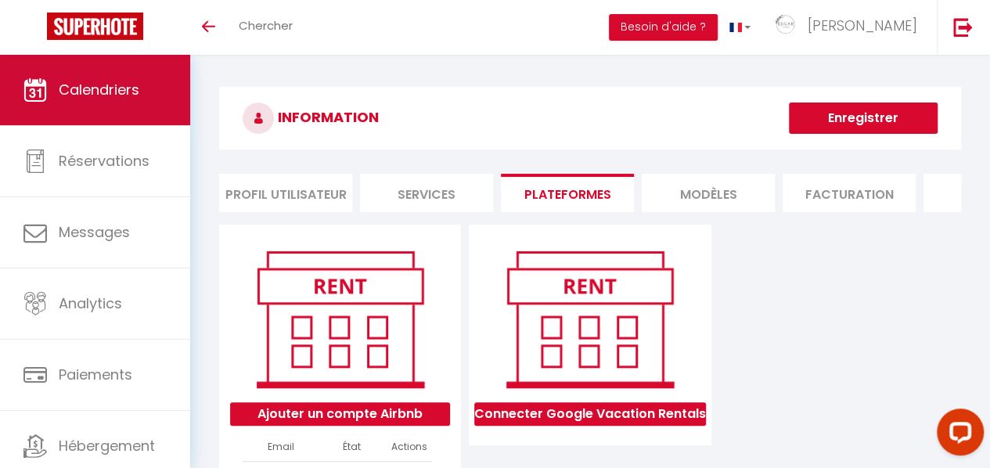
click at [117, 85] on span "Calendriers" at bounding box center [99, 90] width 81 height 20
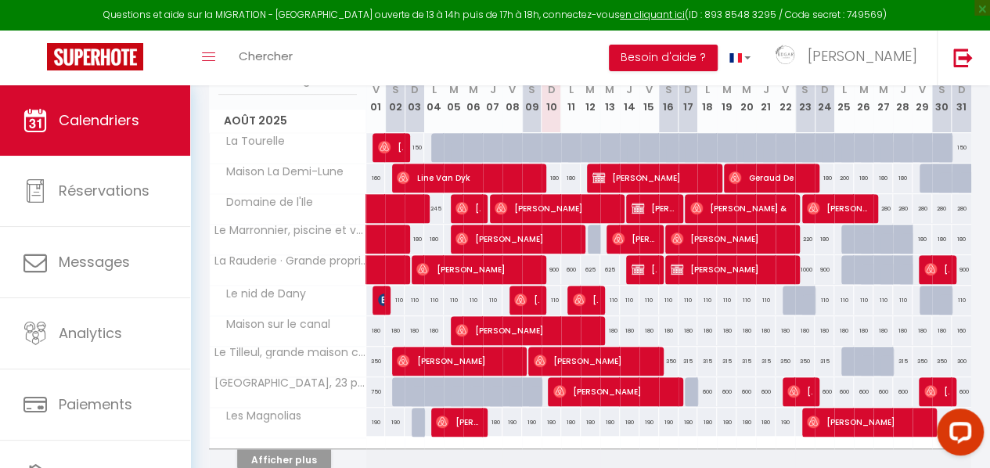
scroll to position [313, 0]
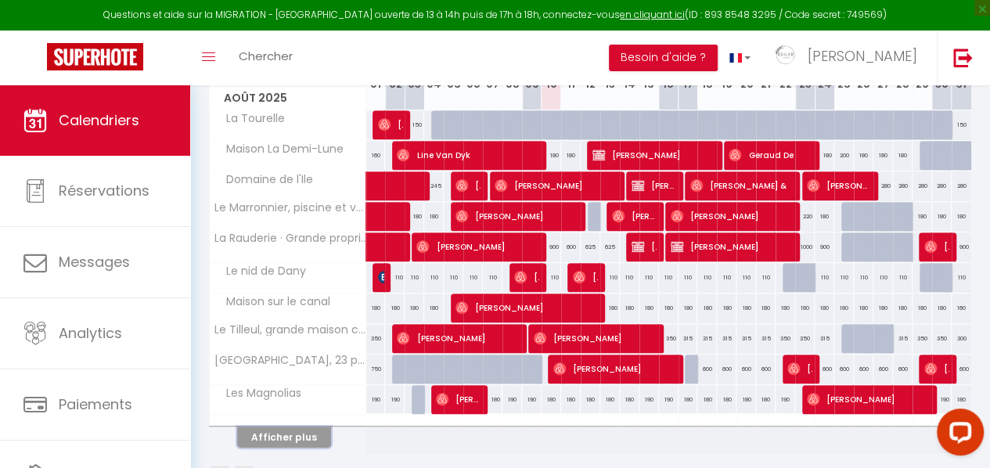
click at [258, 430] on button "Afficher plus" at bounding box center [284, 436] width 94 height 21
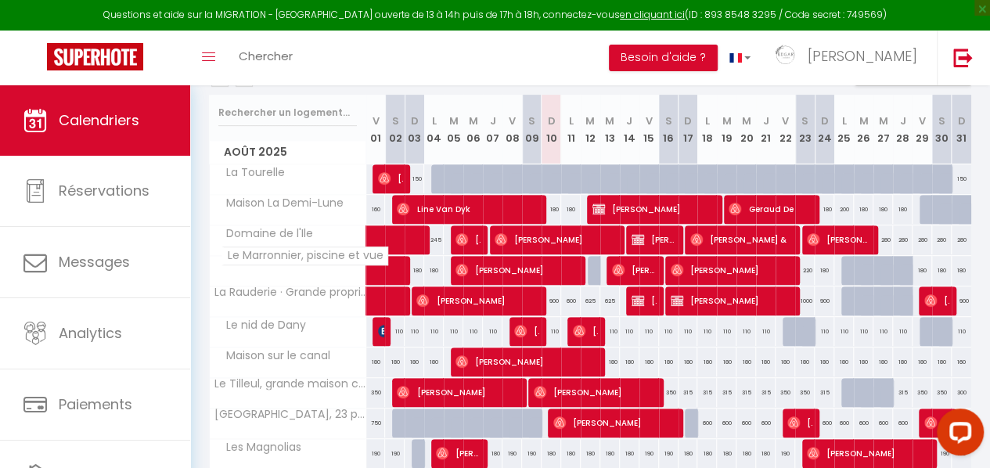
scroll to position [235, 0]
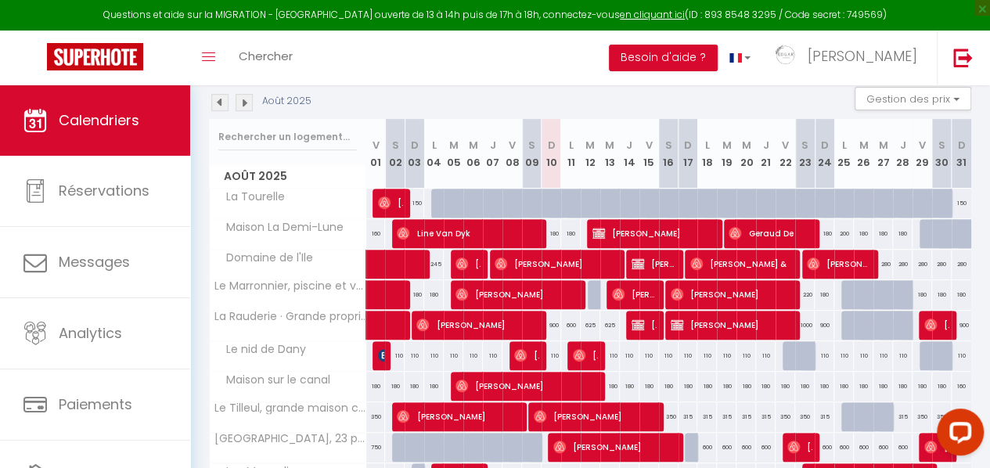
click at [218, 105] on img at bounding box center [219, 102] width 17 height 17
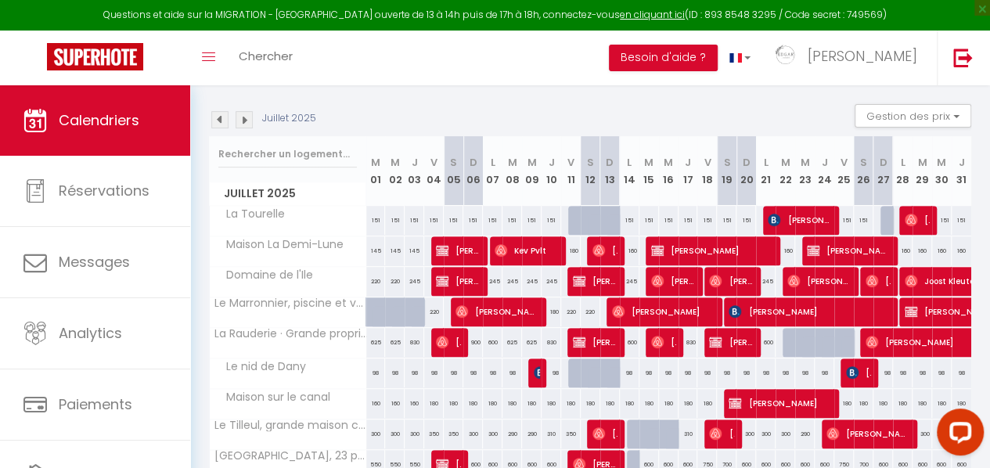
scroll to position [136, 0]
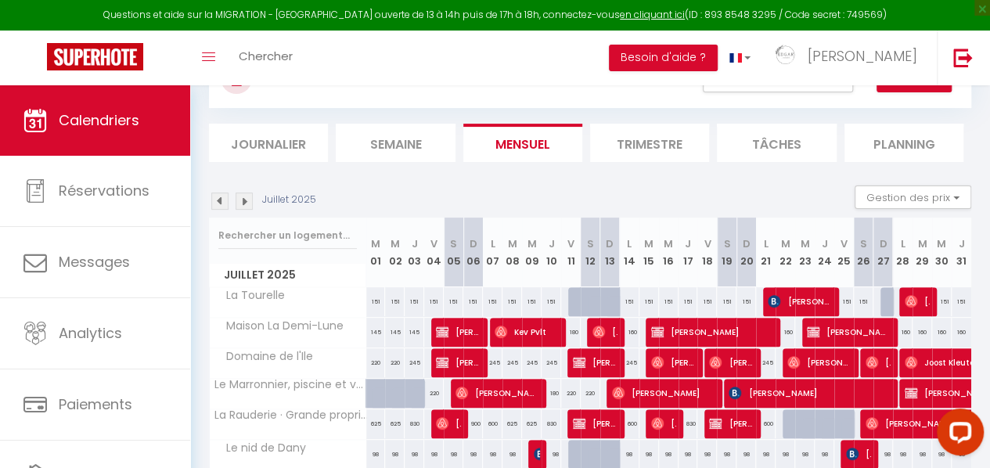
click at [248, 198] on img at bounding box center [244, 201] width 17 height 17
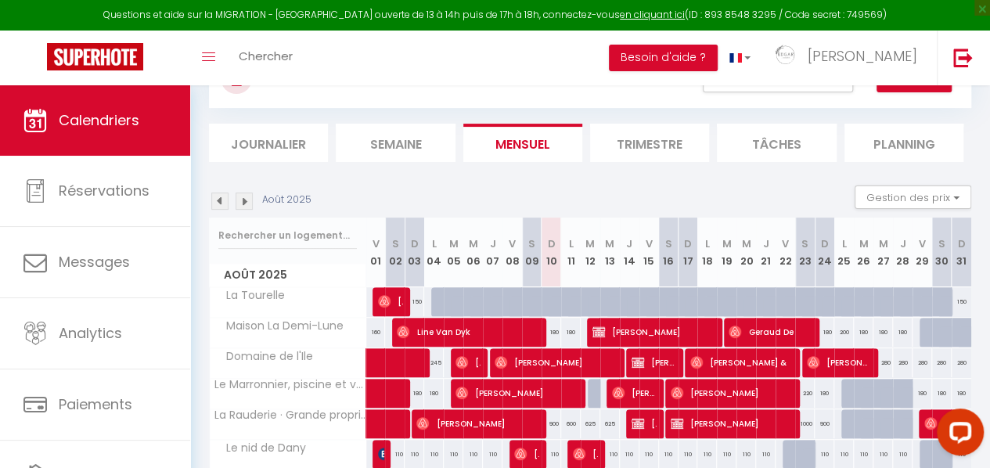
scroll to position [293, 0]
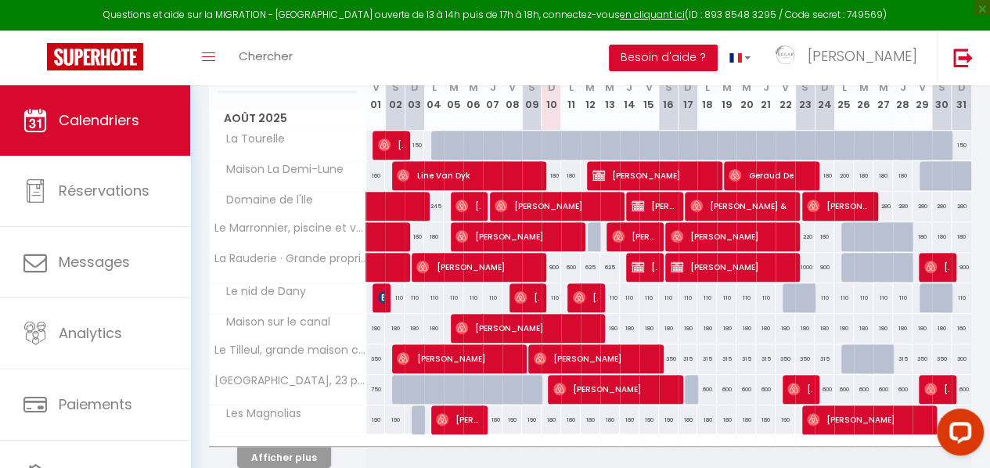
click at [545, 47] on div "Toggle menubar Chercher BUTTON Besoin d'aide ? [PERSON_NAME] Paramètres Équipe" at bounding box center [545, 58] width 865 height 55
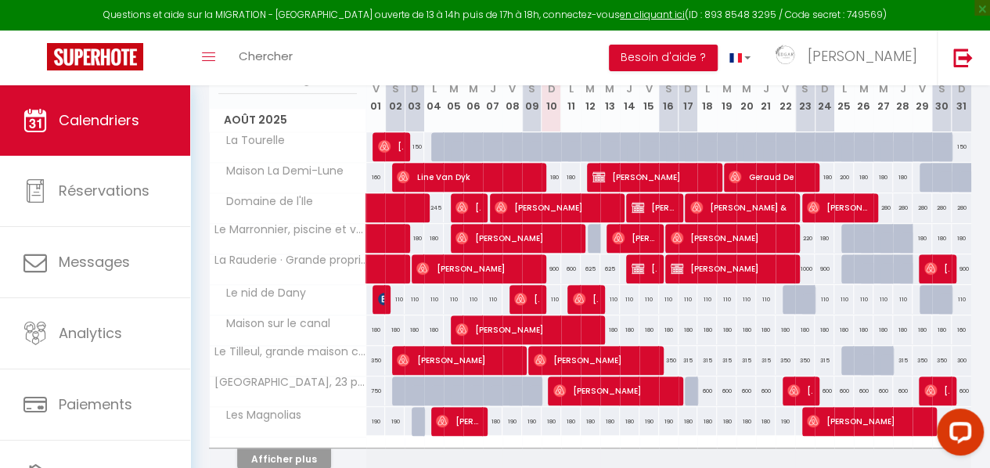
scroll to position [0, 0]
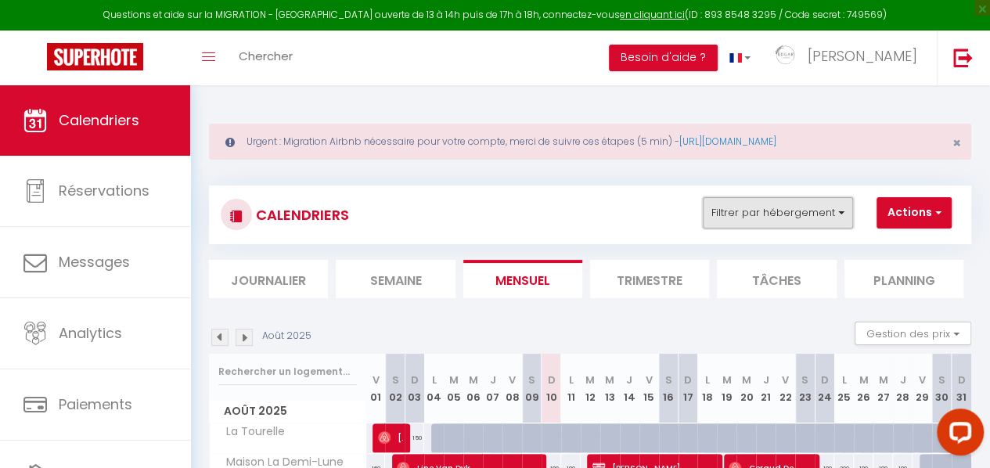
click at [819, 202] on button "Filtrer par hébergement" at bounding box center [778, 212] width 150 height 31
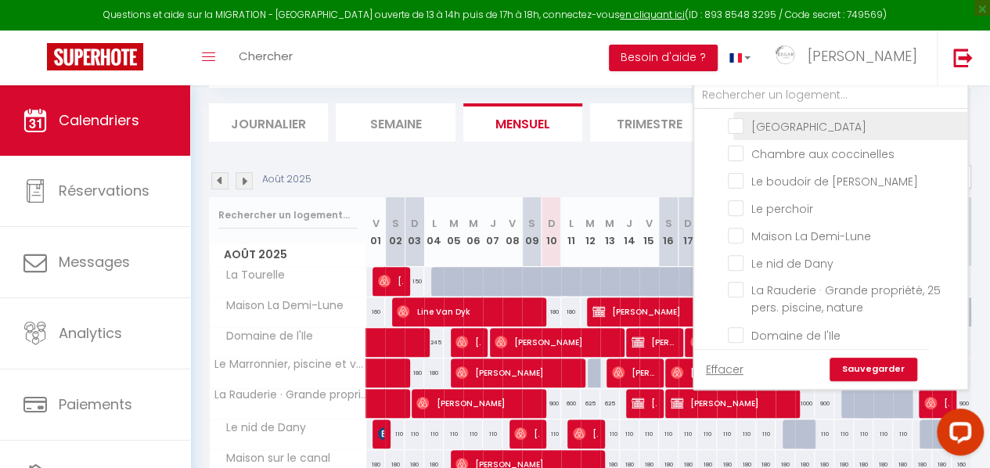
scroll to position [157, 0]
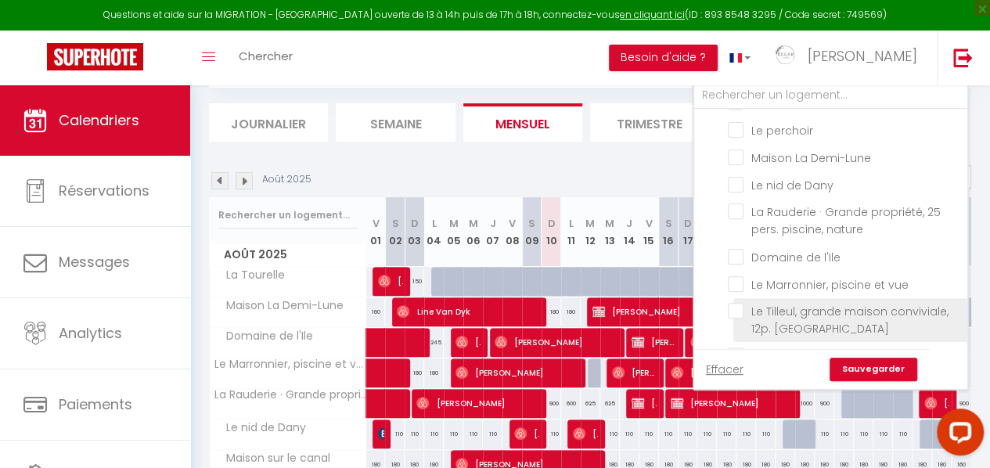
click at [736, 318] on input "Le Tilleul, grande maison conviviale, 12p. [GEOGRAPHIC_DATA]" at bounding box center [845, 311] width 234 height 16
checkbox input "true"
checkbox input "false"
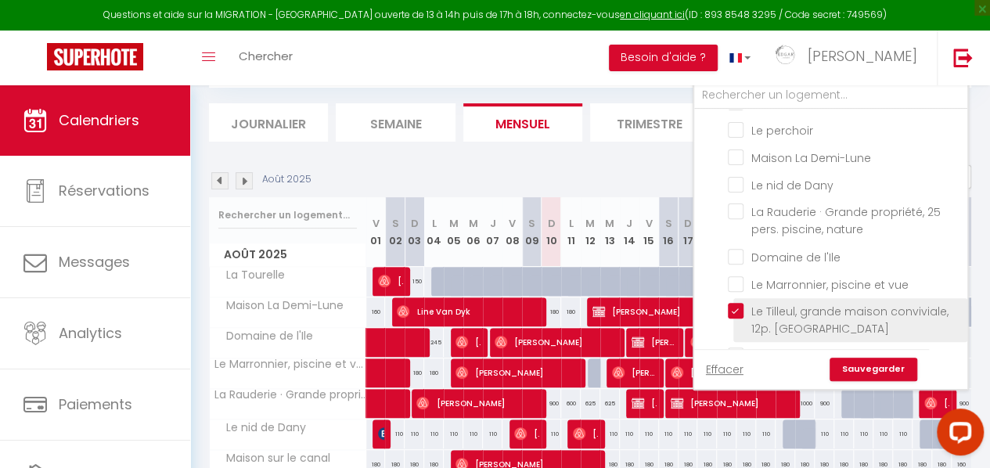
checkbox input "false"
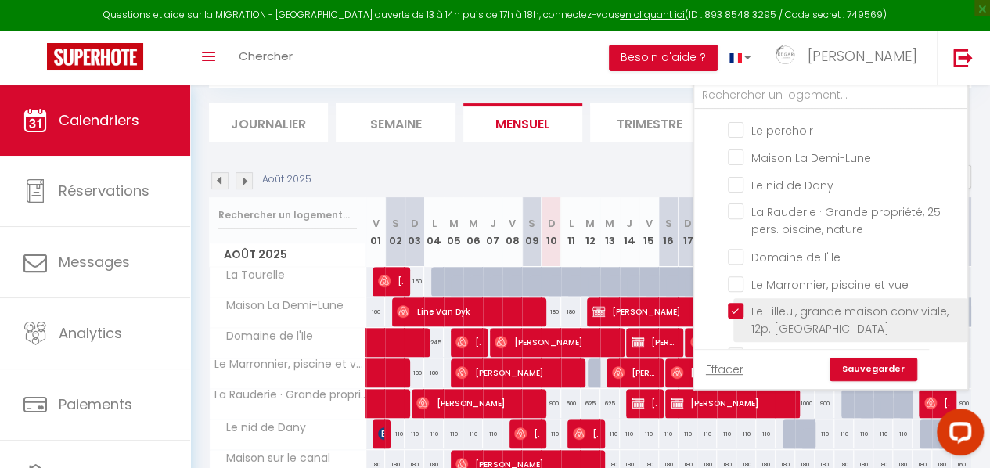
checkbox input "false"
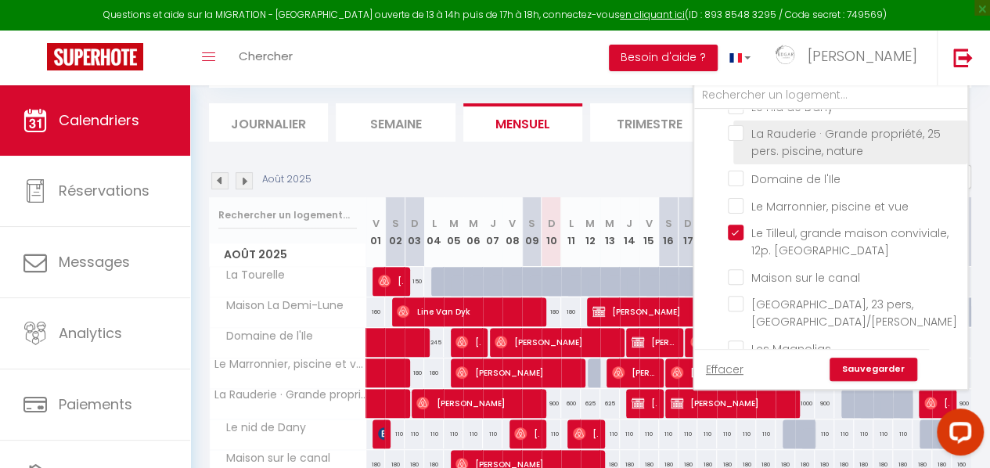
scroll to position [272, 0]
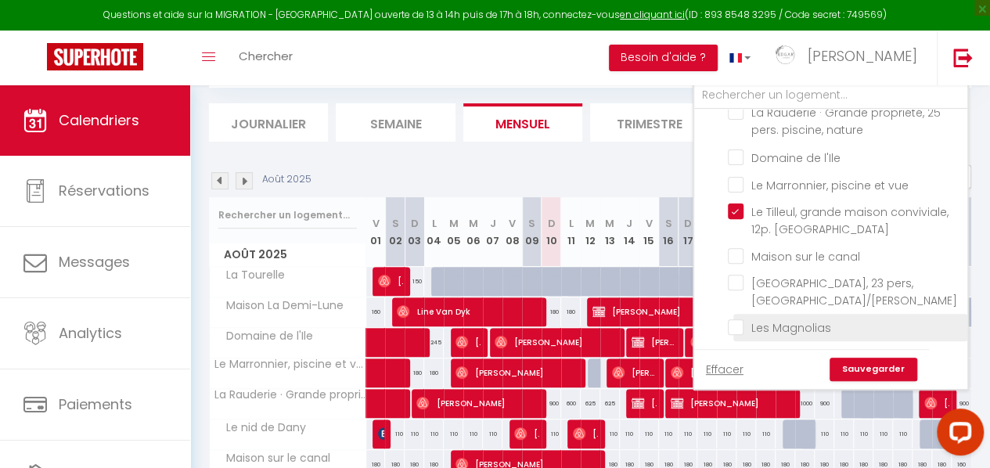
click at [737, 329] on input "Les Magnolias" at bounding box center [845, 326] width 234 height 16
checkbox input "true"
checkbox input "false"
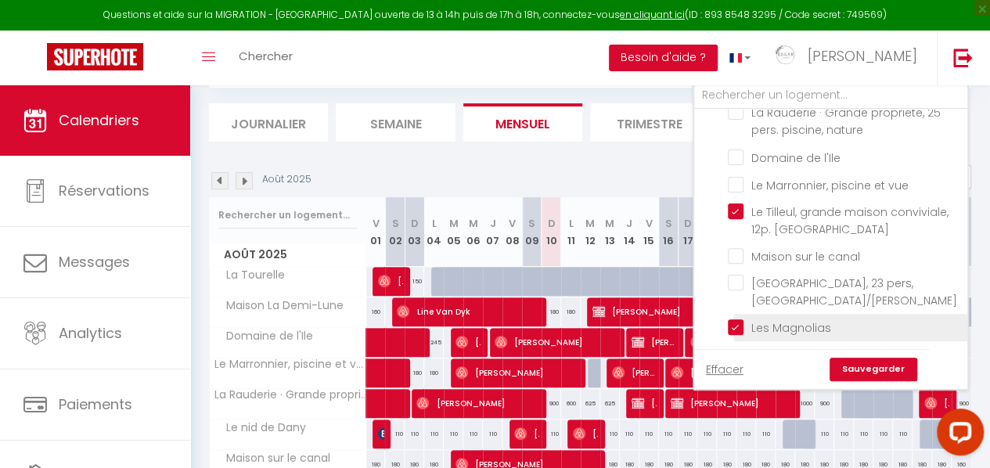
checkbox input "false"
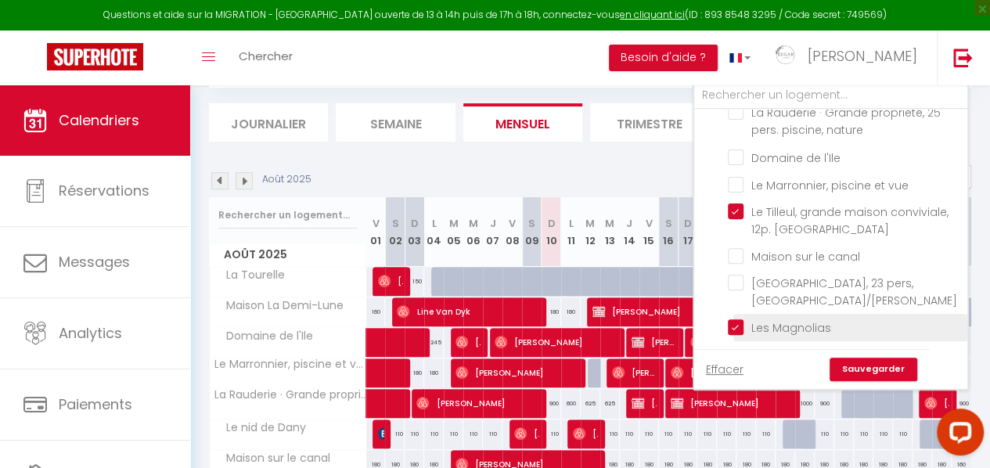
checkbox input "false"
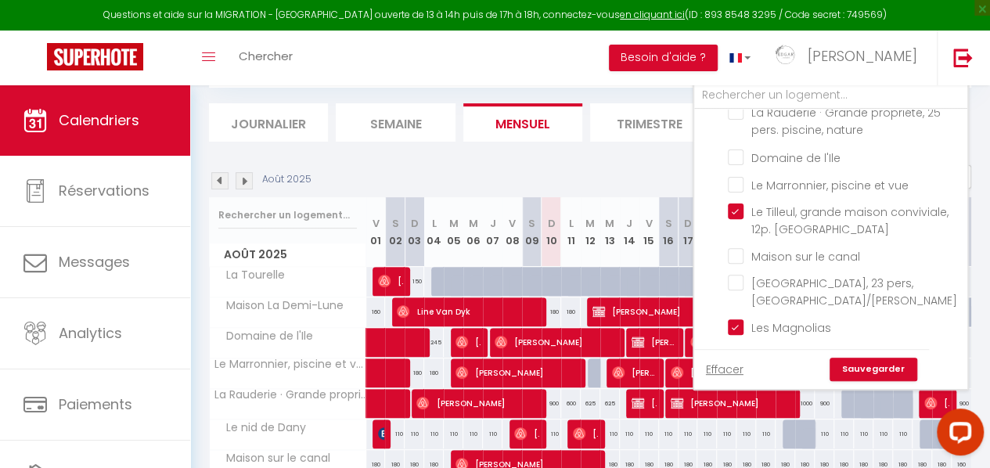
click at [861, 364] on link "Sauvegarder" at bounding box center [873, 369] width 88 height 23
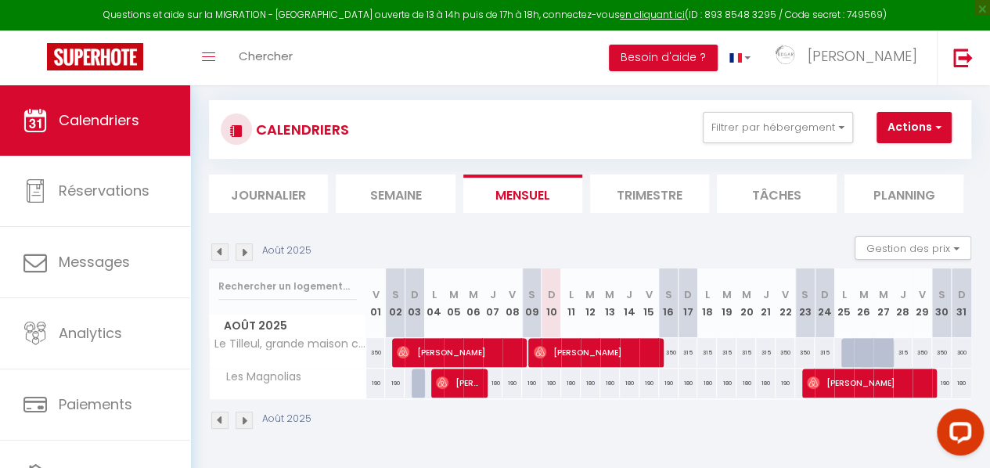
scroll to position [91, 0]
click at [771, 245] on div "Août 2025 Gestion des prix Nb Nuits minimum Règles Disponibilité" at bounding box center [590, 252] width 762 height 32
drag, startPoint x: 263, startPoint y: 242, endPoint x: 327, endPoint y: 240, distance: 64.2
click at [327, 240] on div "Août 2025 Gestion des prix Nb Nuits minimum Règles Disponibilité" at bounding box center [590, 252] width 762 height 32
